Goal: Contribute content: Add original content to the website for others to see

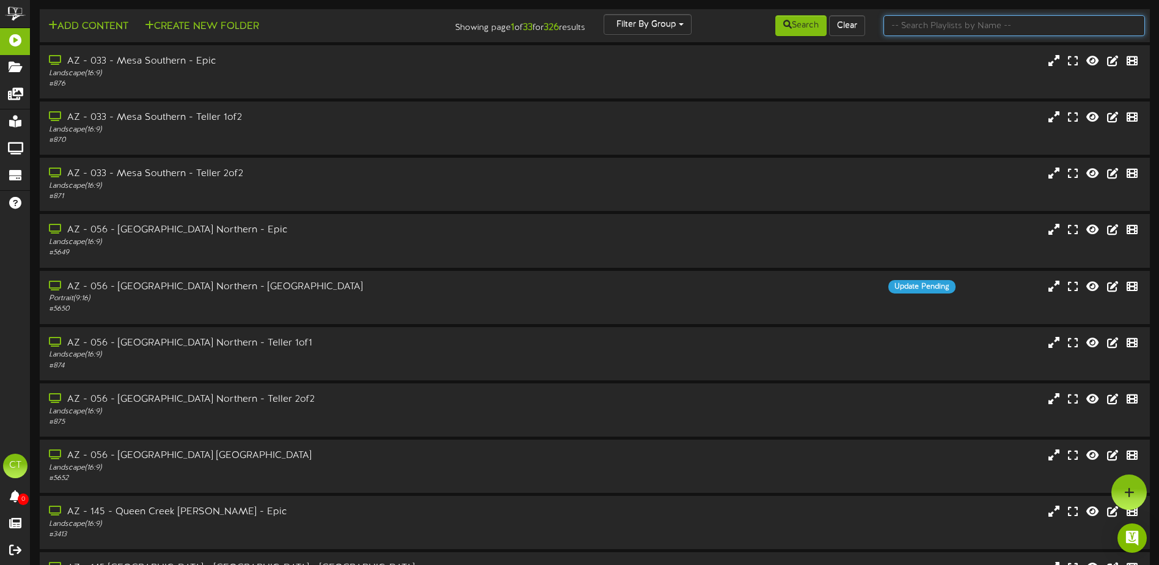
click at [900, 29] on input "text" at bounding box center [1015, 25] width 262 height 21
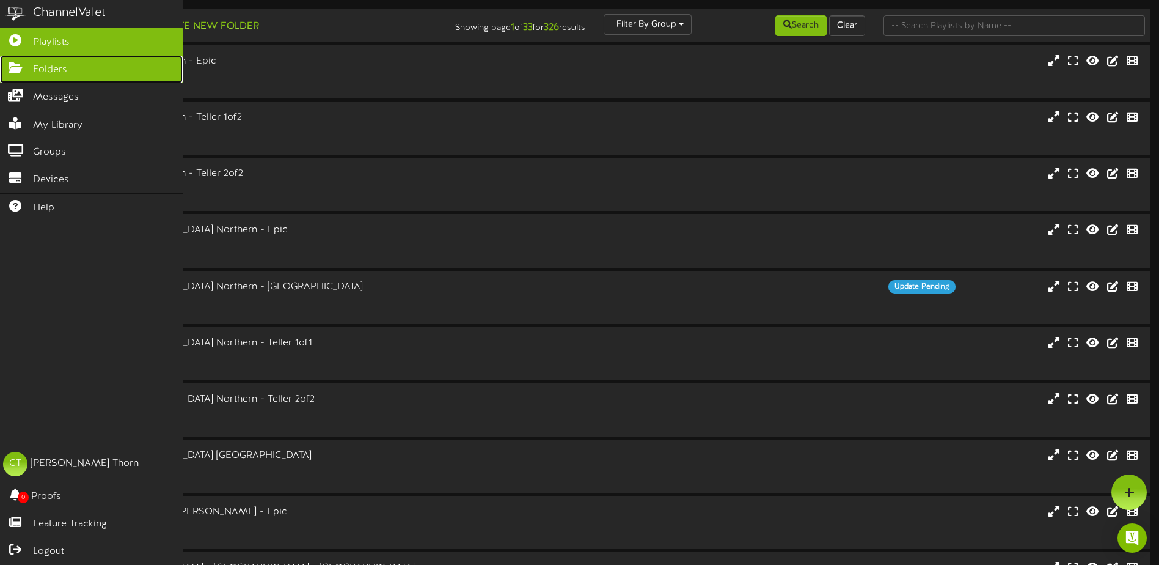
click at [38, 67] on span "Folders" at bounding box center [50, 70] width 34 height 14
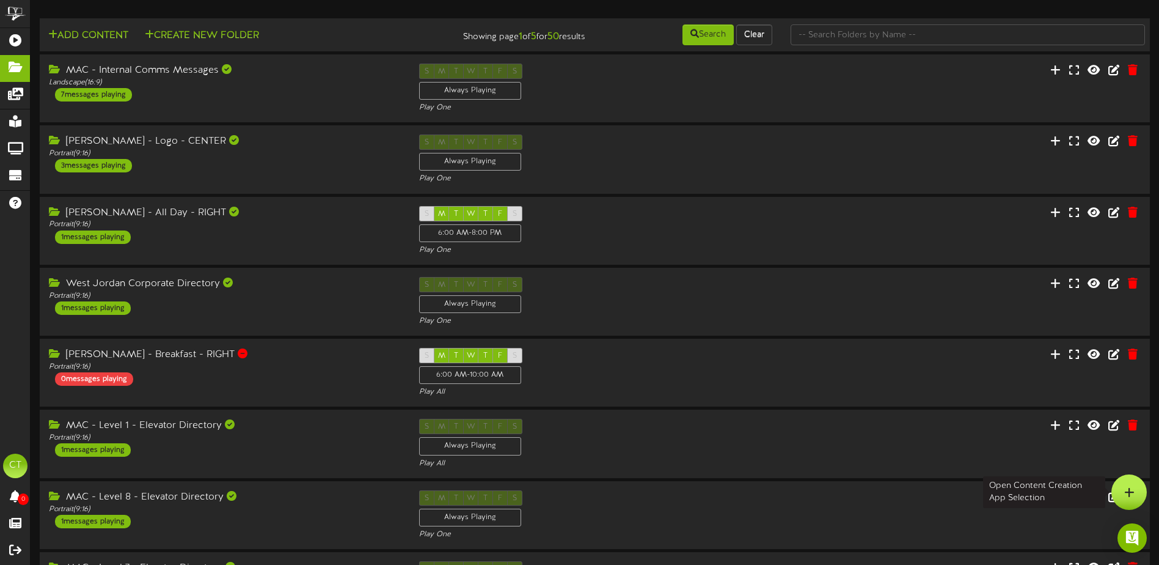
click at [1126, 493] on icon at bounding box center [1129, 491] width 10 height 11
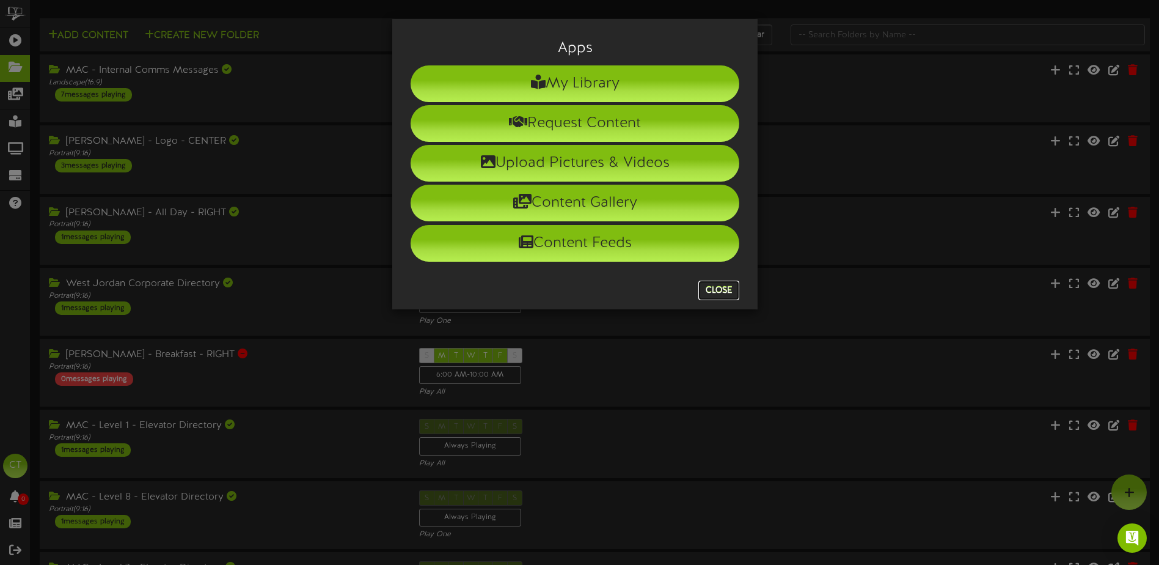
click at [727, 287] on button "Close" at bounding box center [719, 291] width 41 height 20
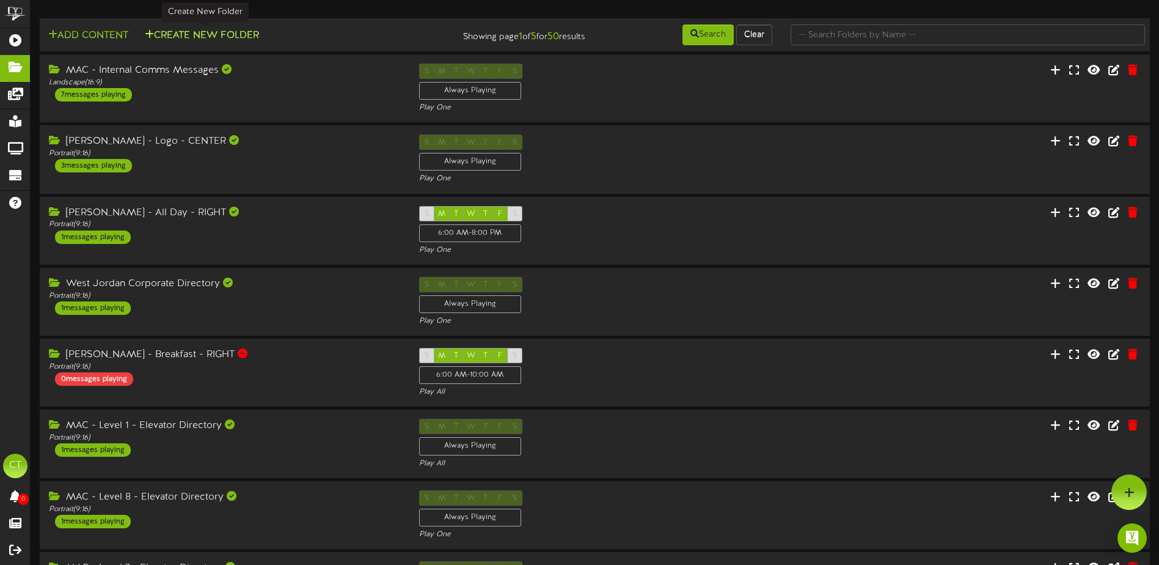
click at [199, 37] on button "Create New Folder" at bounding box center [202, 35] width 122 height 15
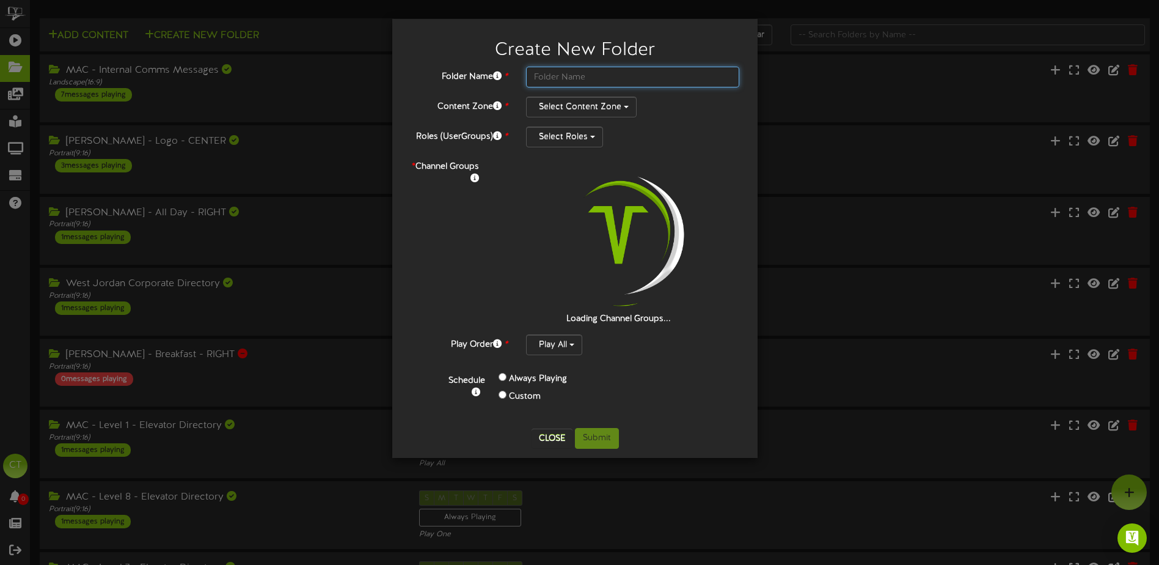
click at [552, 75] on input "text" at bounding box center [632, 77] width 213 height 21
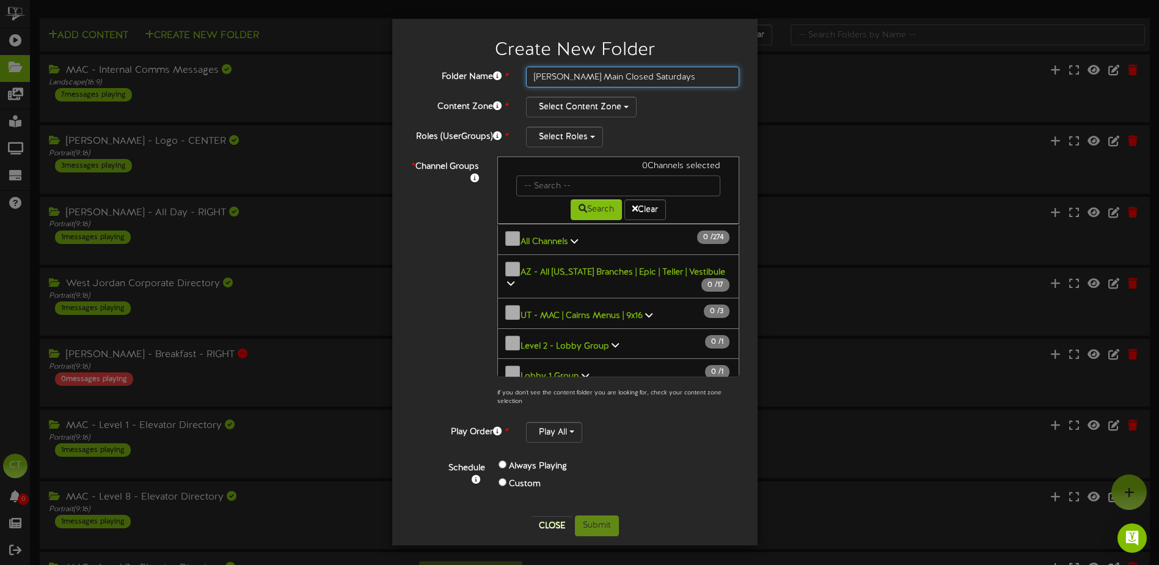
type input "Logan Main Closed Saturdays"
click at [622, 110] on button "Select Content Zone" at bounding box center [581, 107] width 111 height 21
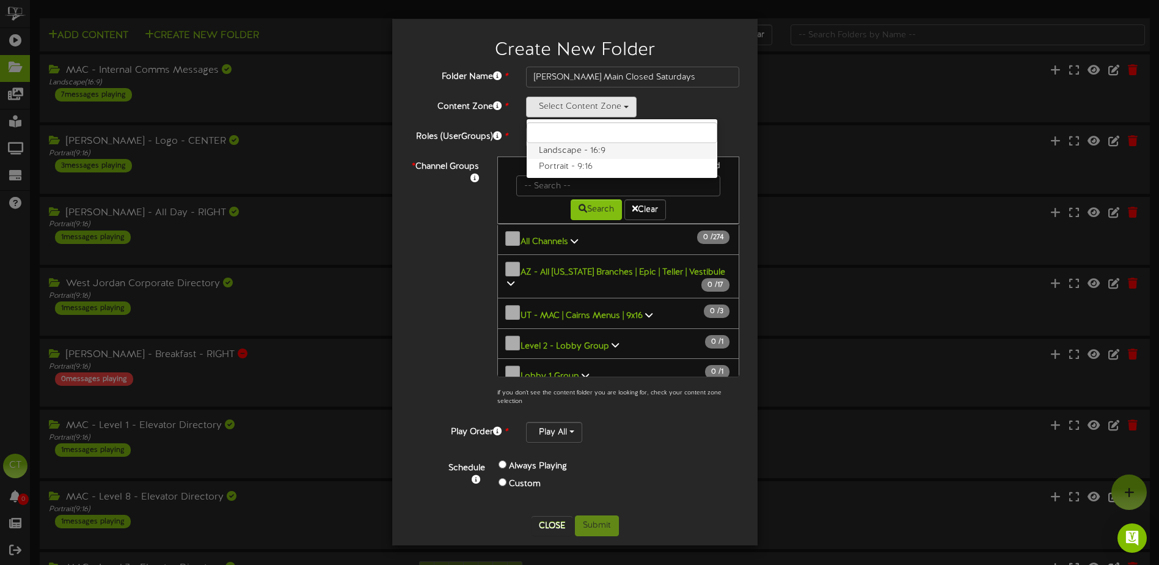
click at [612, 148] on label "Landscape - 16:9" at bounding box center [622, 151] width 191 height 16
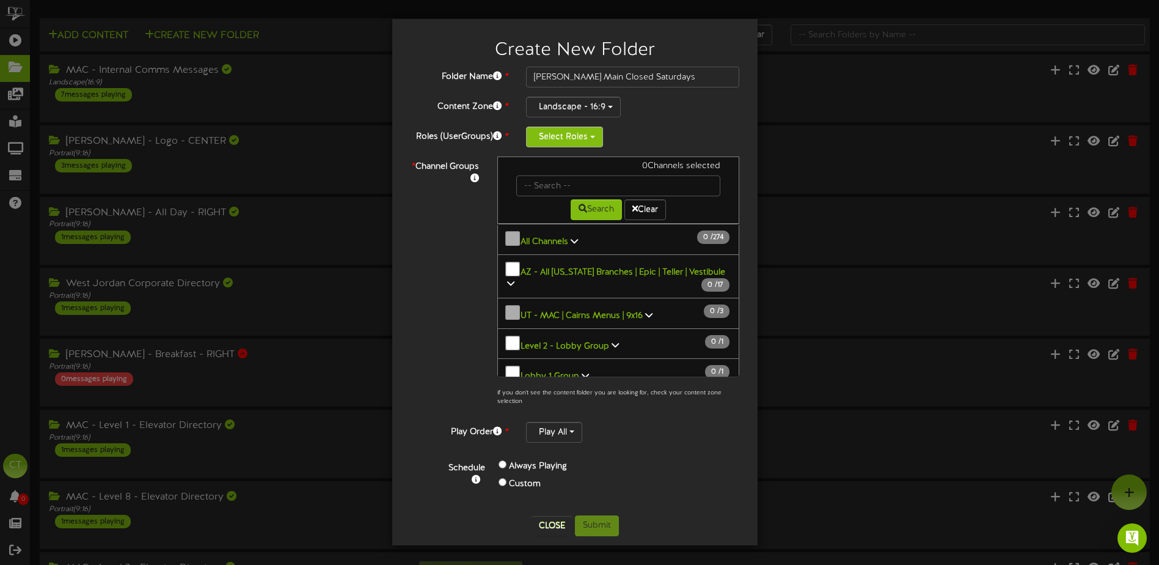
click at [594, 138] on span "button" at bounding box center [592, 137] width 5 height 2
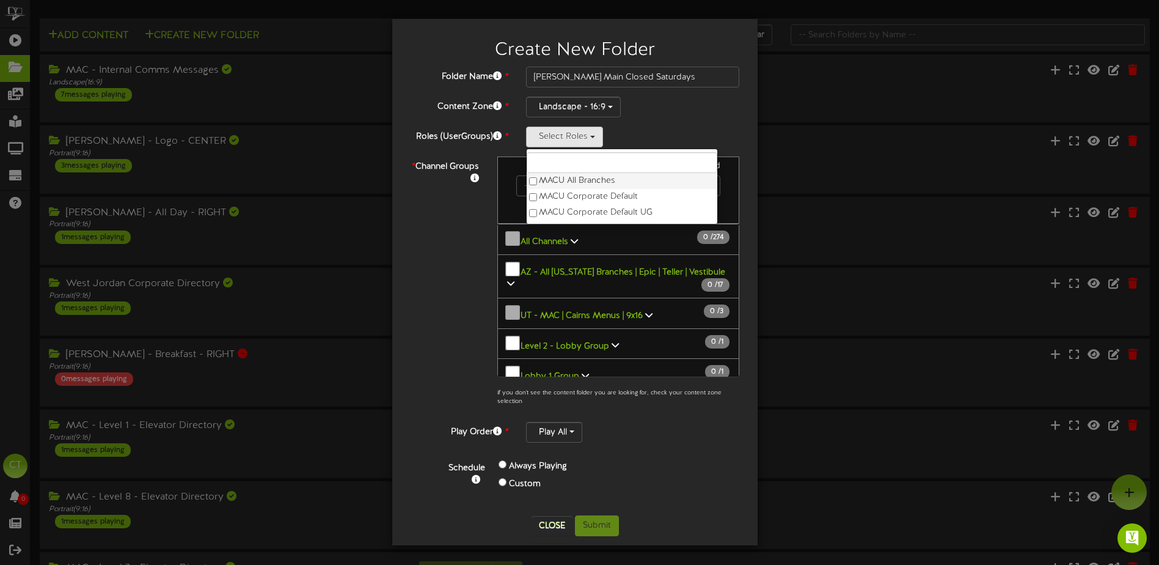
click at [538, 180] on label "MACU All Branches" at bounding box center [622, 181] width 191 height 16
click at [474, 221] on div "* Channel Groups 0 Channels selected Search Clear 0" at bounding box center [575, 284] width 347 height 256
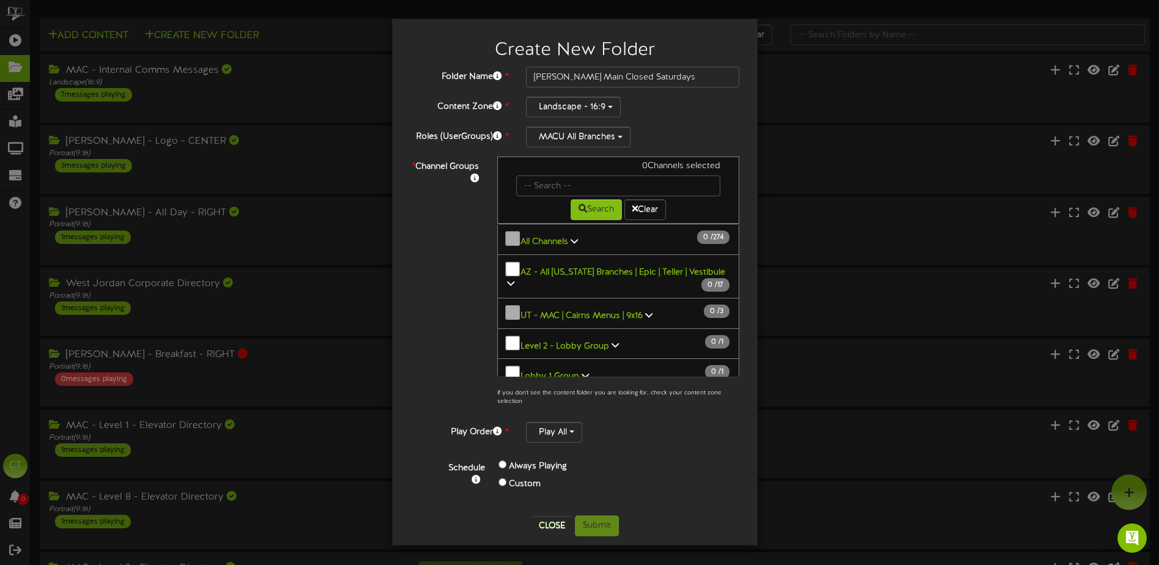
click at [572, 238] on icon at bounding box center [574, 241] width 7 height 9
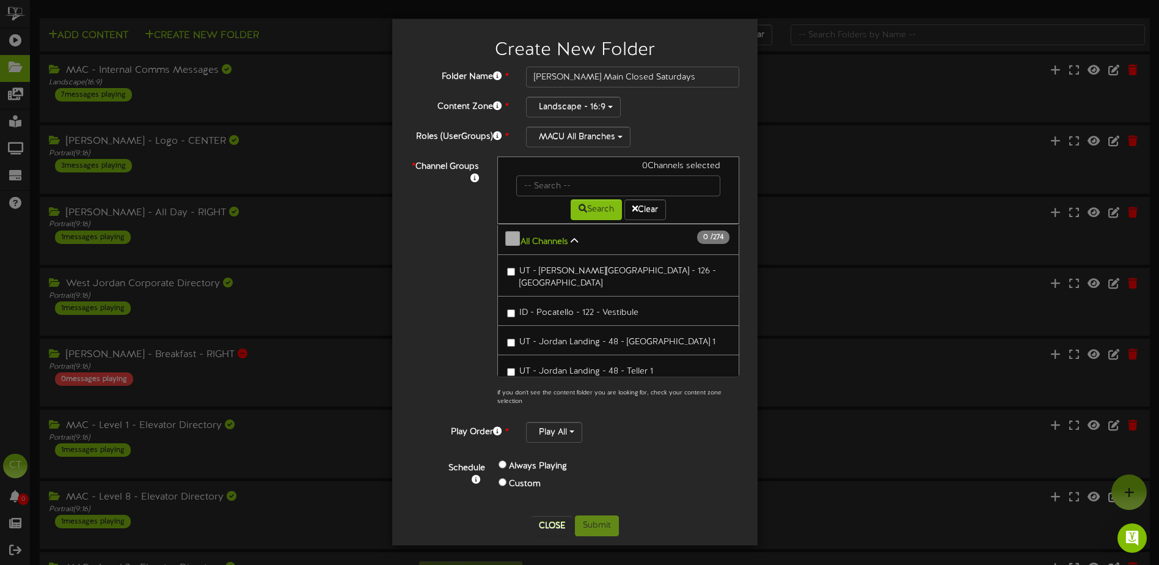
click at [572, 238] on icon at bounding box center [574, 241] width 7 height 9
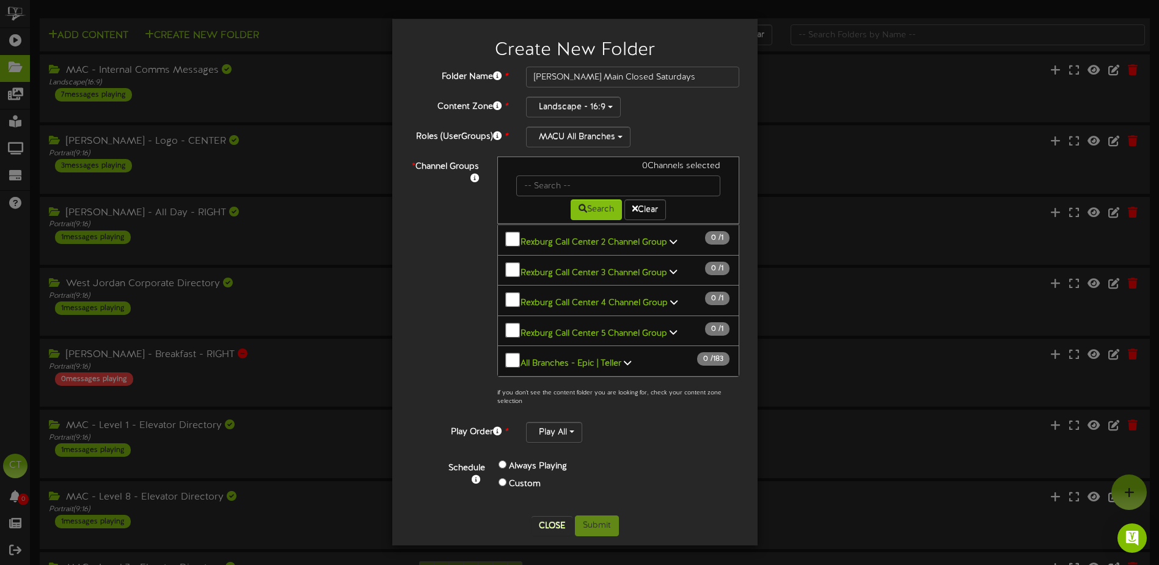
scroll to position [672, 0]
click at [515, 457] on icon at bounding box center [510, 461] width 7 height 9
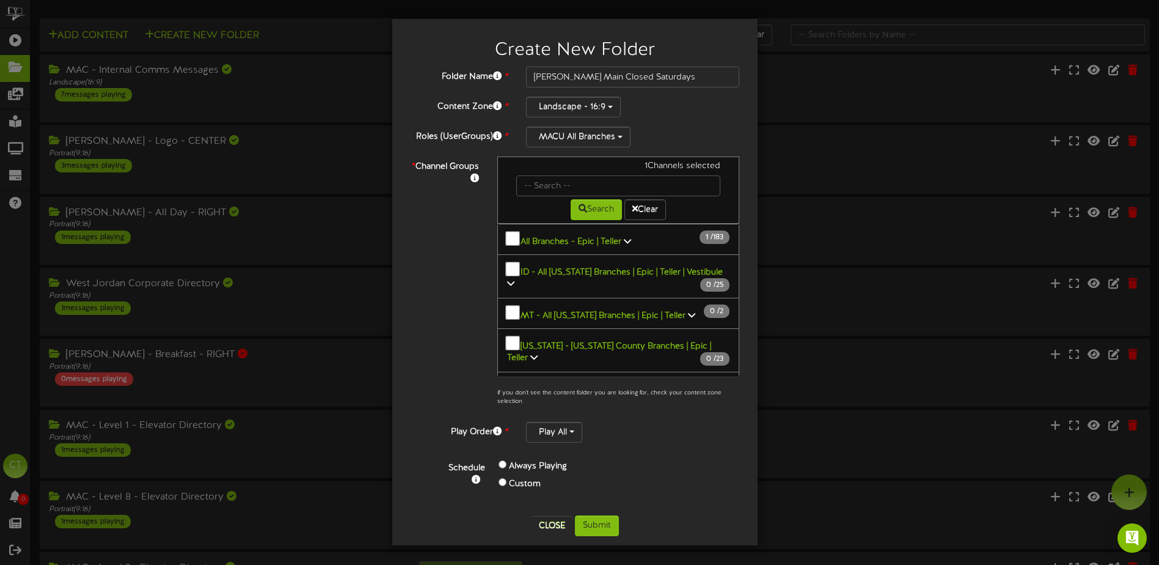
scroll to position [733, 0]
click at [686, 384] on icon at bounding box center [689, 388] width 7 height 9
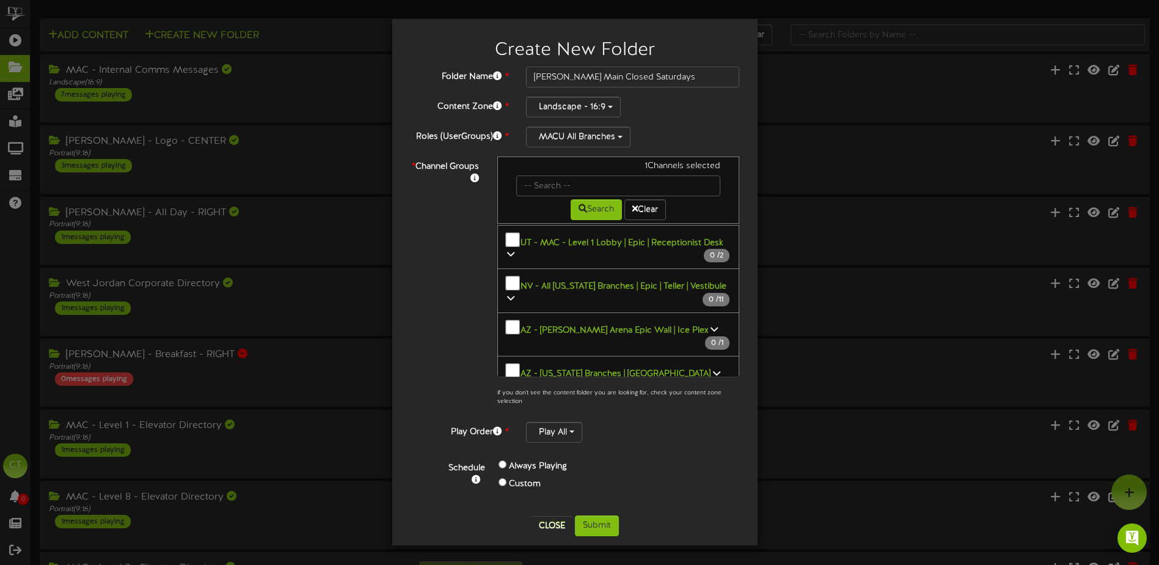
scroll to position [1222, 0]
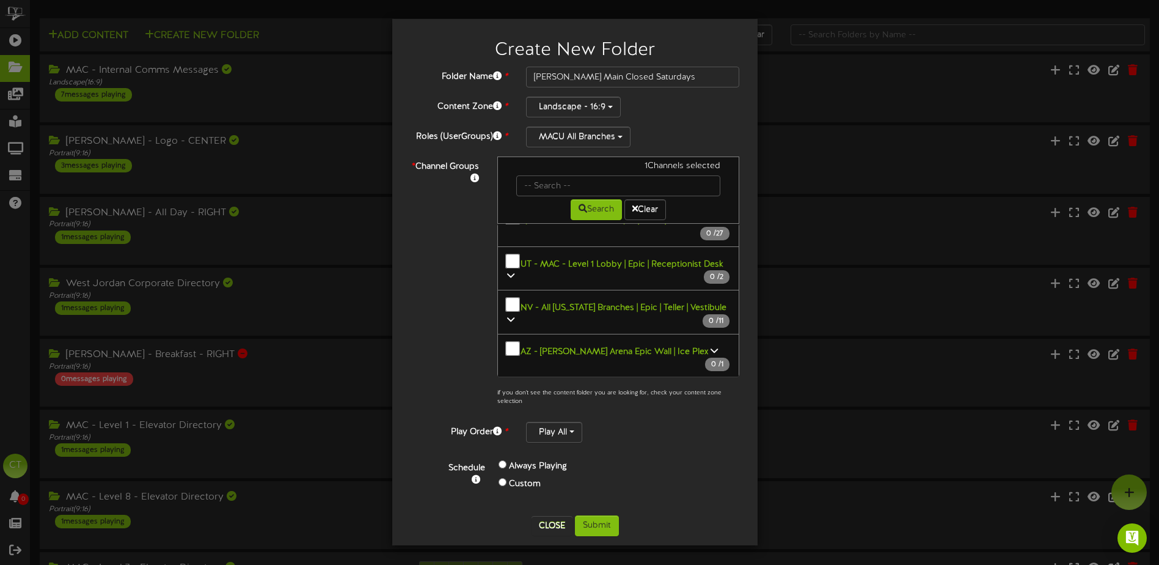
click at [663, 433] on icon at bounding box center [666, 437] width 7 height 9
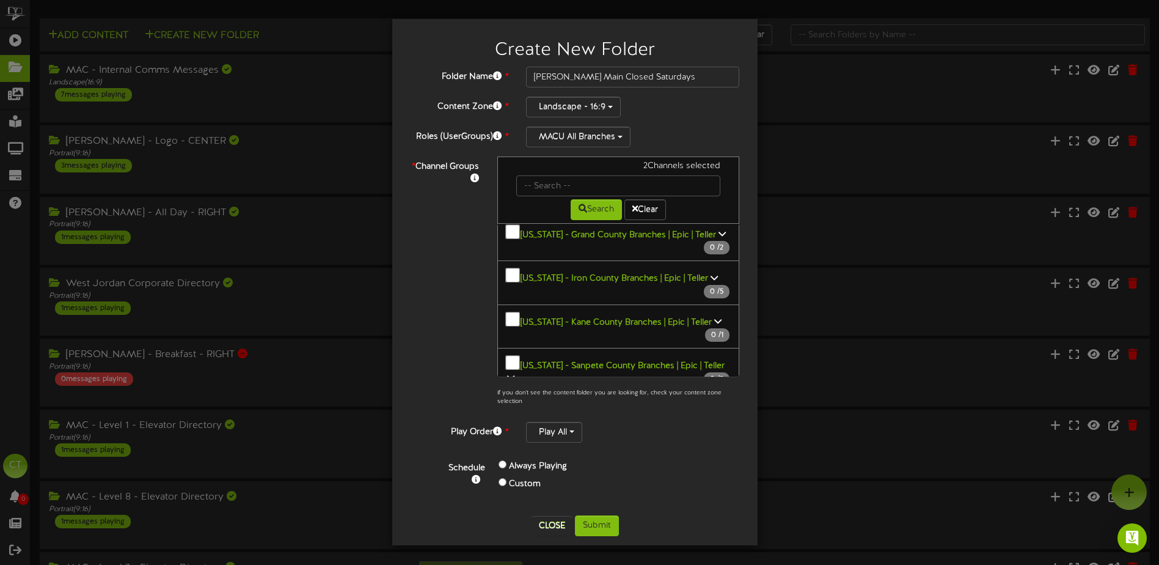
scroll to position [1701, 0]
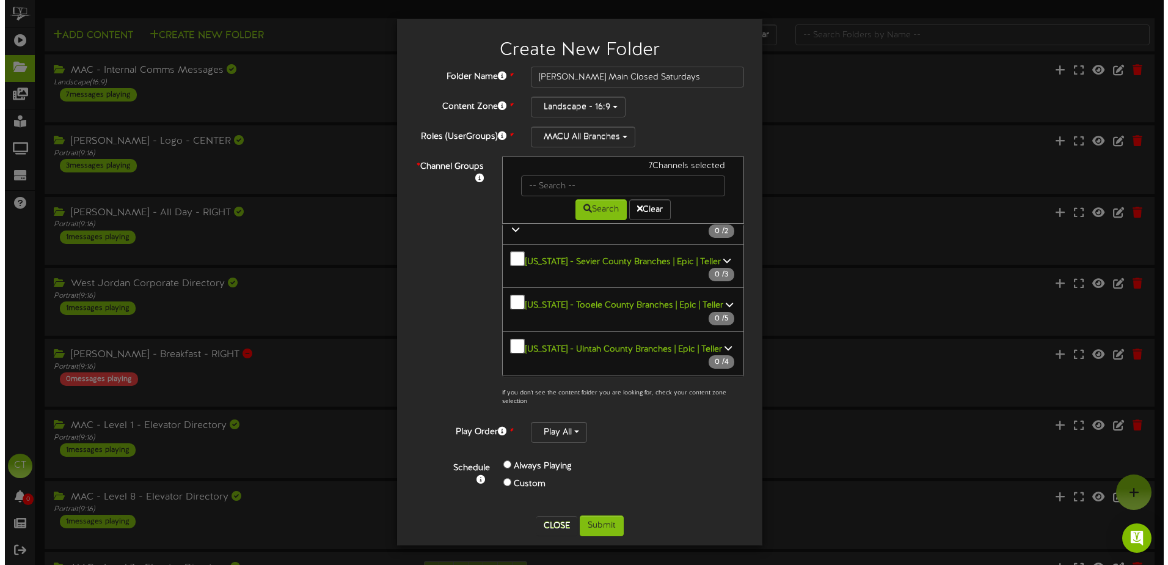
scroll to position [1860, 0]
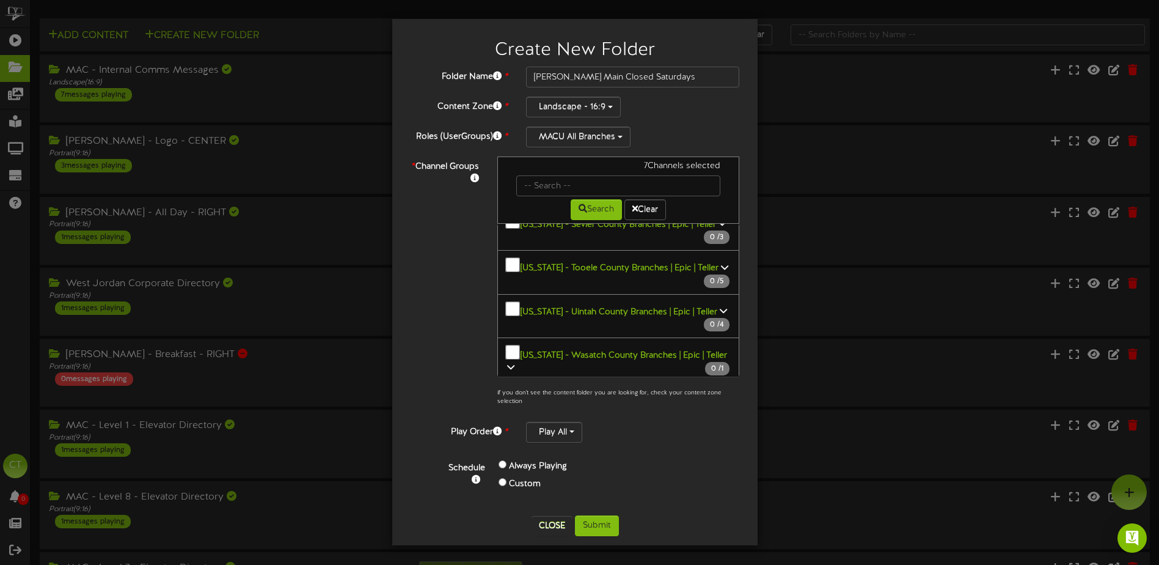
click at [655, 461] on div "Always Playing" at bounding box center [580, 467] width 163 height 18
click at [609, 522] on button "Submit" at bounding box center [597, 525] width 44 height 21
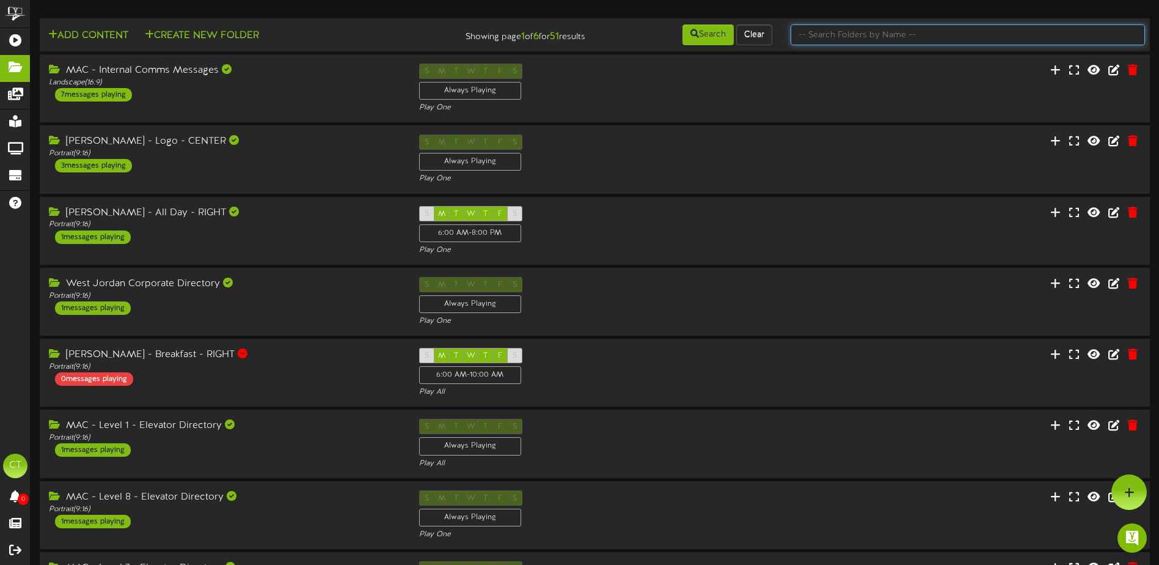
click at [831, 39] on input "text" at bounding box center [968, 34] width 354 height 21
type input "logan main"
click at [714, 31] on button "Search" at bounding box center [708, 34] width 51 height 21
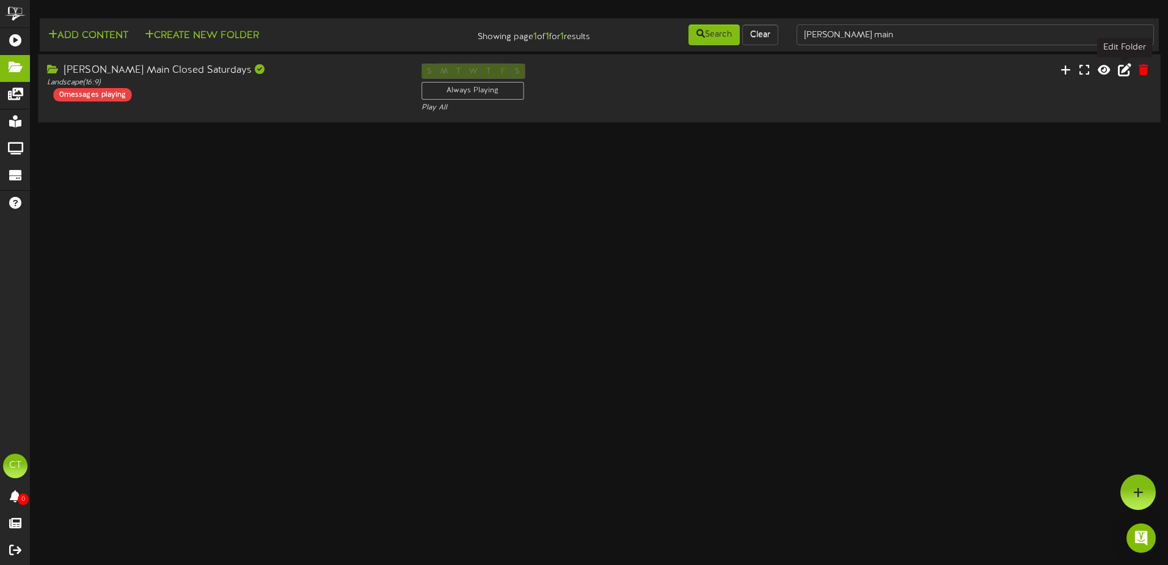
click at [1128, 74] on icon at bounding box center [1124, 69] width 13 height 13
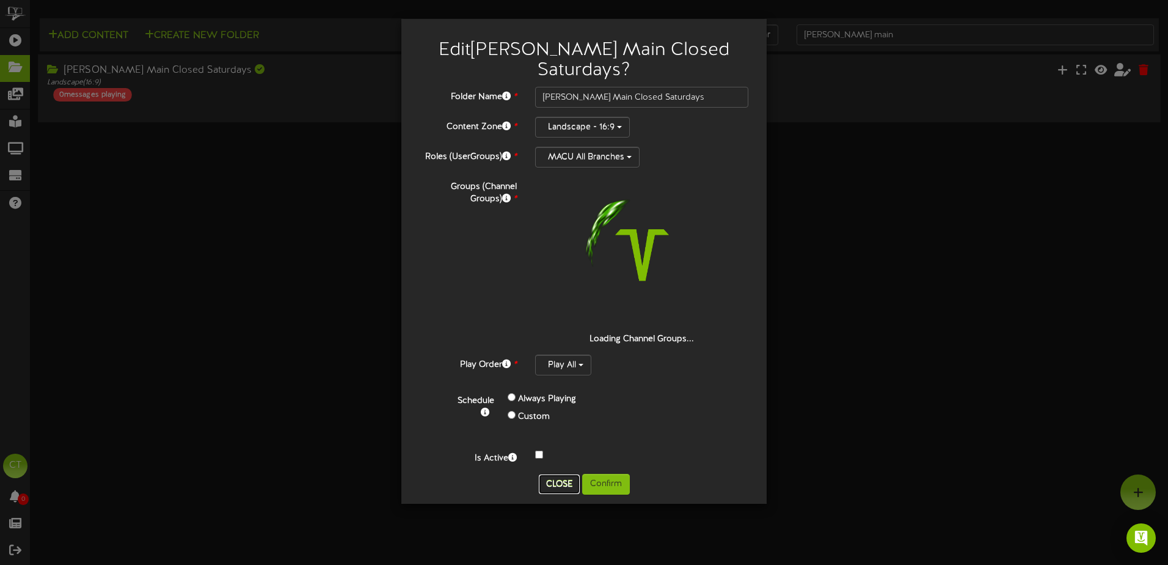
click at [561, 474] on button "Close" at bounding box center [559, 484] width 41 height 20
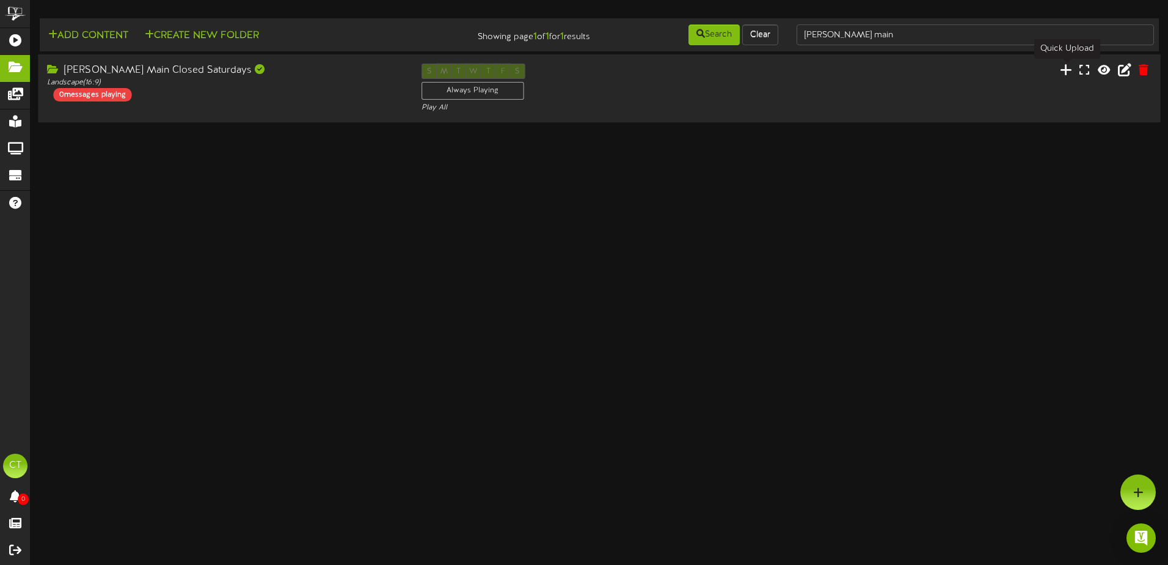
click at [1066, 70] on icon at bounding box center [1066, 69] width 12 height 13
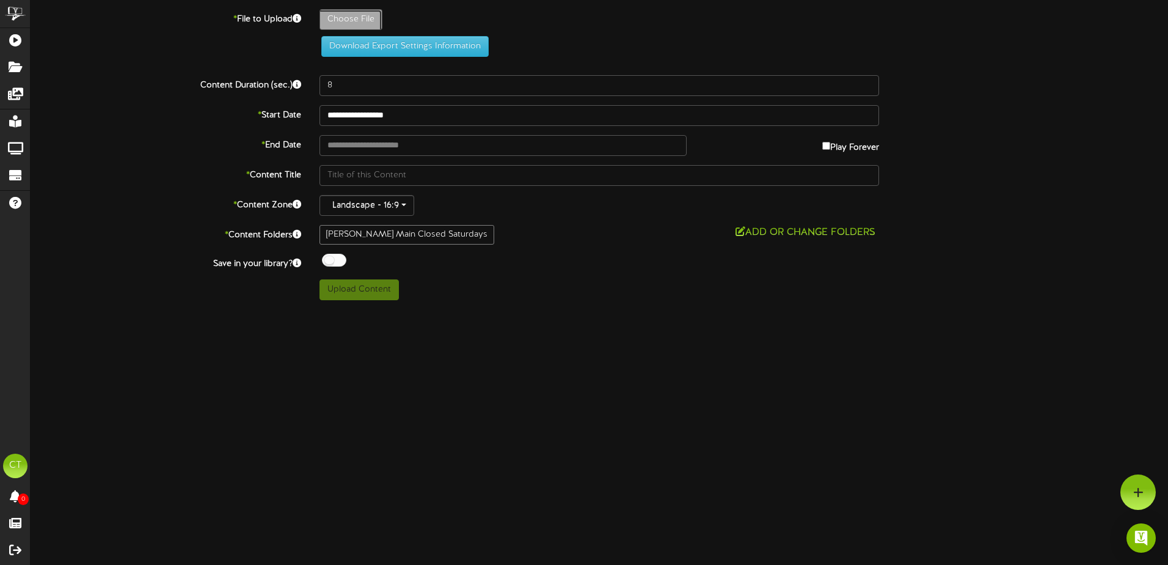
type input "**********"
type input "2025-Logan-Branch-SaturdayHours-TellerTV-1920x1080-TP"
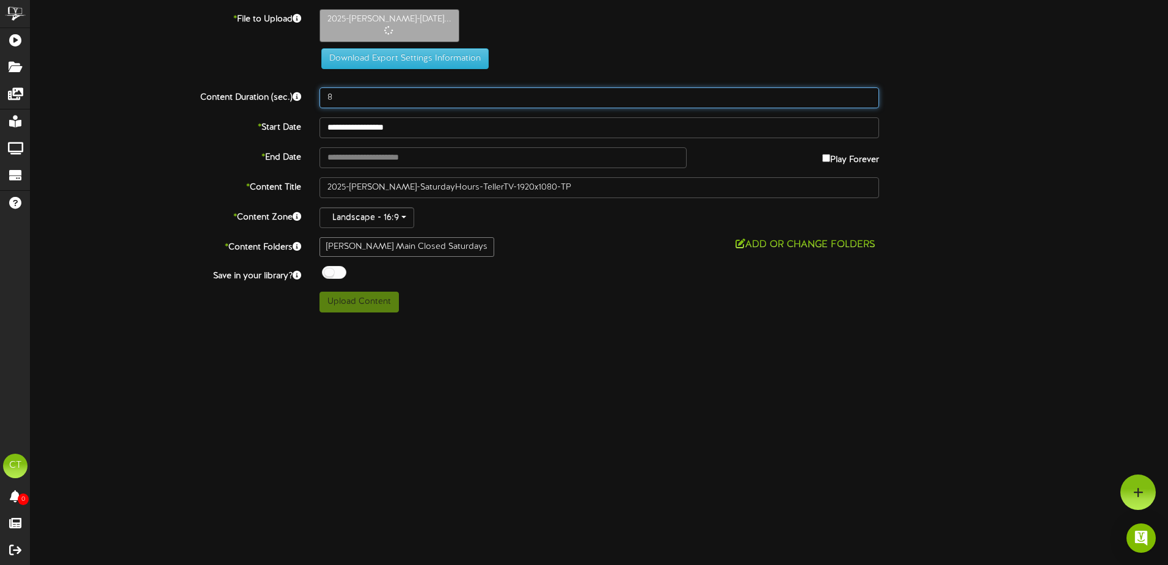
drag, startPoint x: 367, startPoint y: 95, endPoint x: 320, endPoint y: 96, distance: 47.7
click at [320, 96] on input "8" at bounding box center [600, 97] width 560 height 21
type input "20"
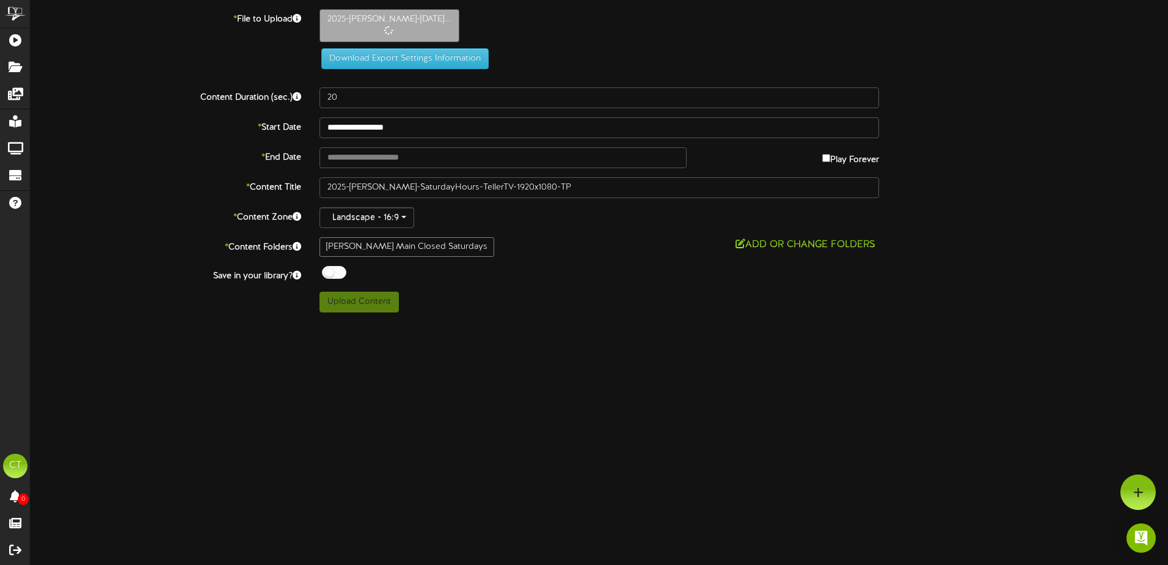
click at [249, 62] on div "Download Export Settings Information" at bounding box center [599, 39] width 1175 height 60
click at [378, 160] on input "text" at bounding box center [503, 157] width 367 height 21
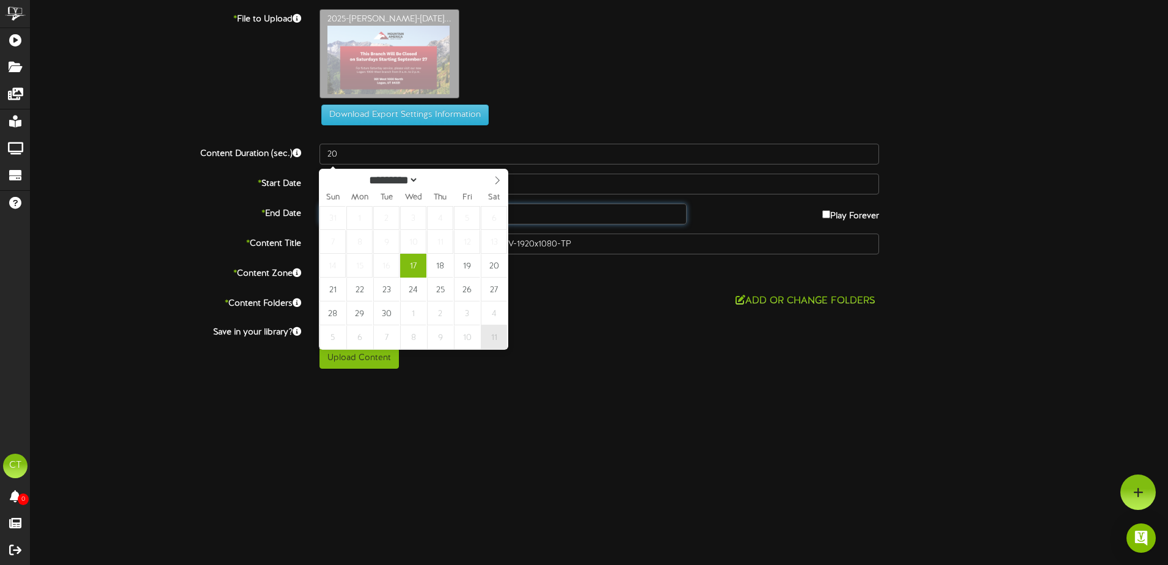
type input "**********"
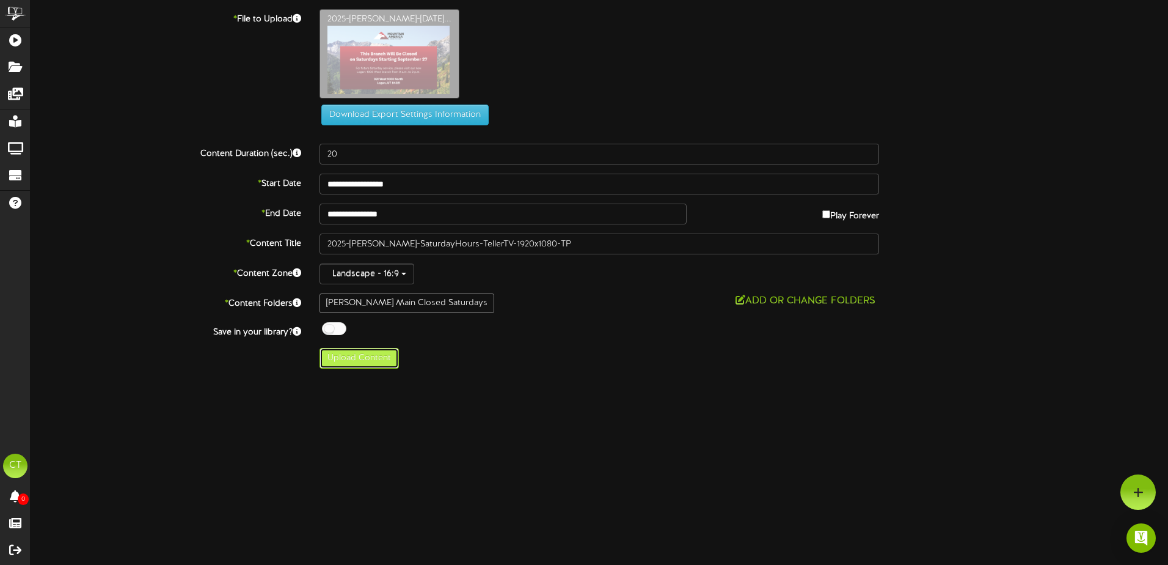
click at [379, 356] on button "Upload Content" at bounding box center [359, 358] width 79 height 21
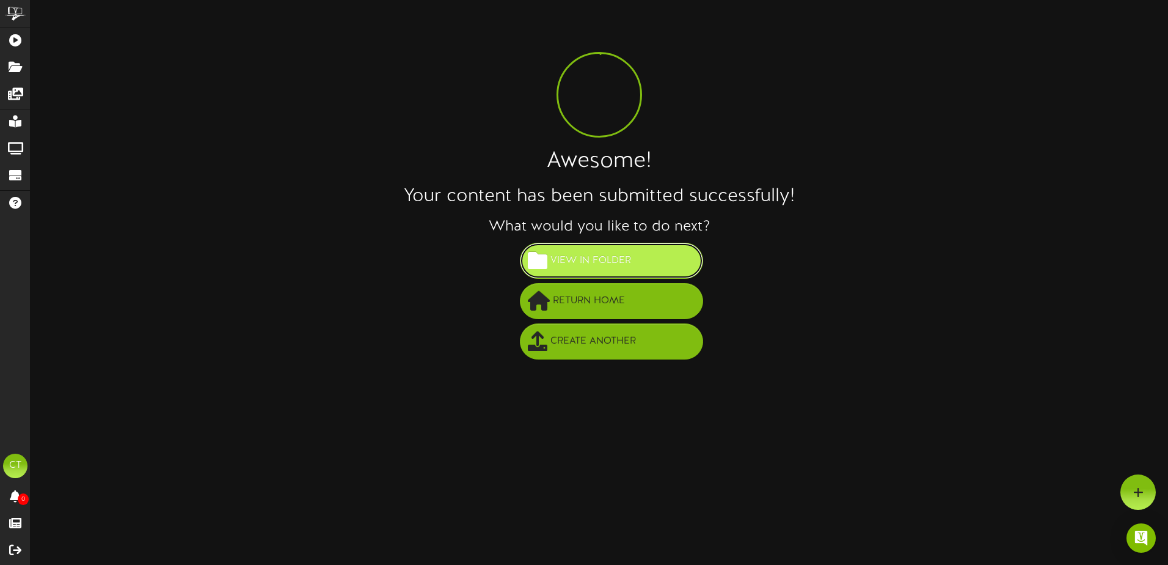
click at [573, 268] on span "View in Folder" at bounding box center [591, 261] width 87 height 20
